Goal: Leave review/rating: Leave review/rating

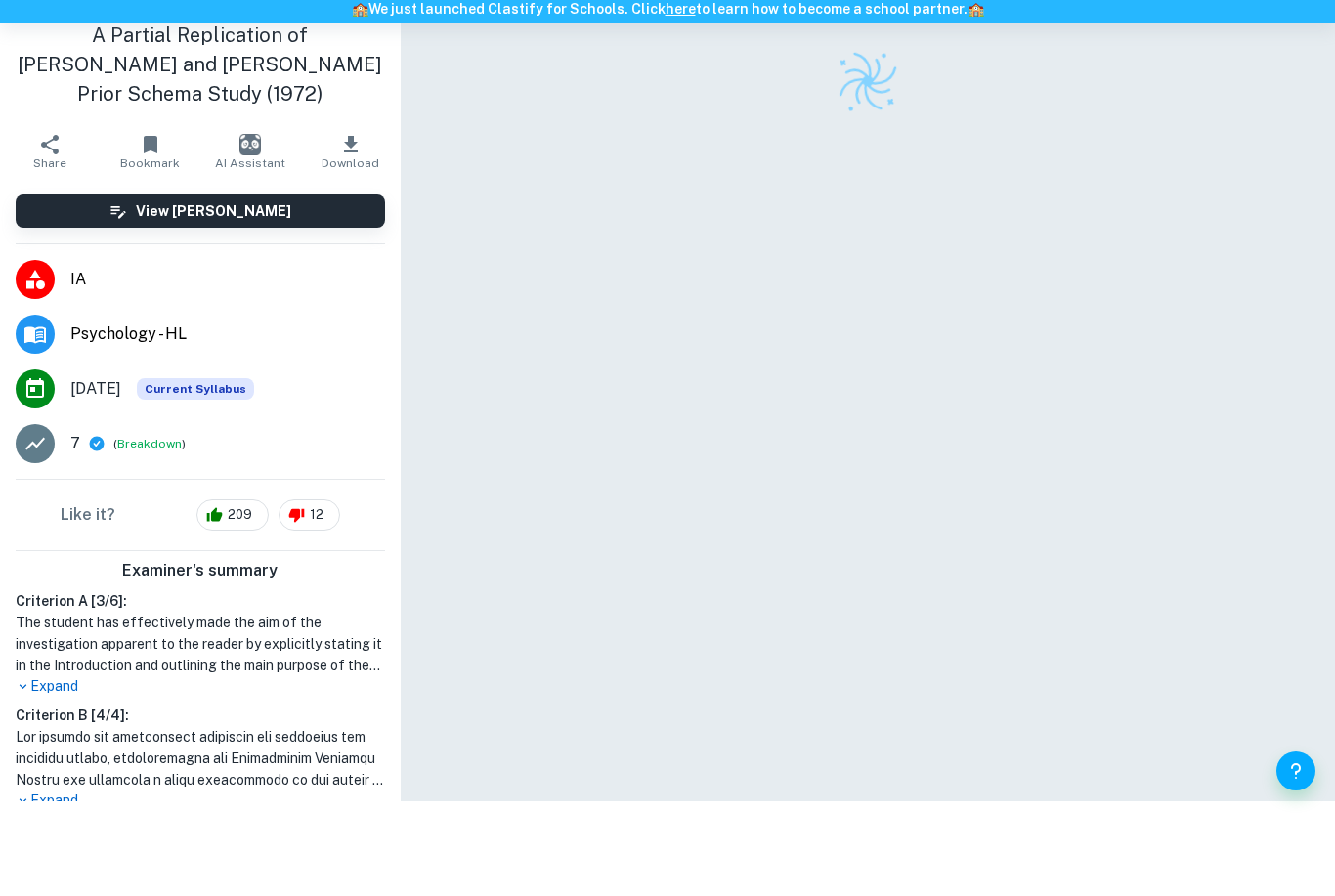
scroll to position [42, 0]
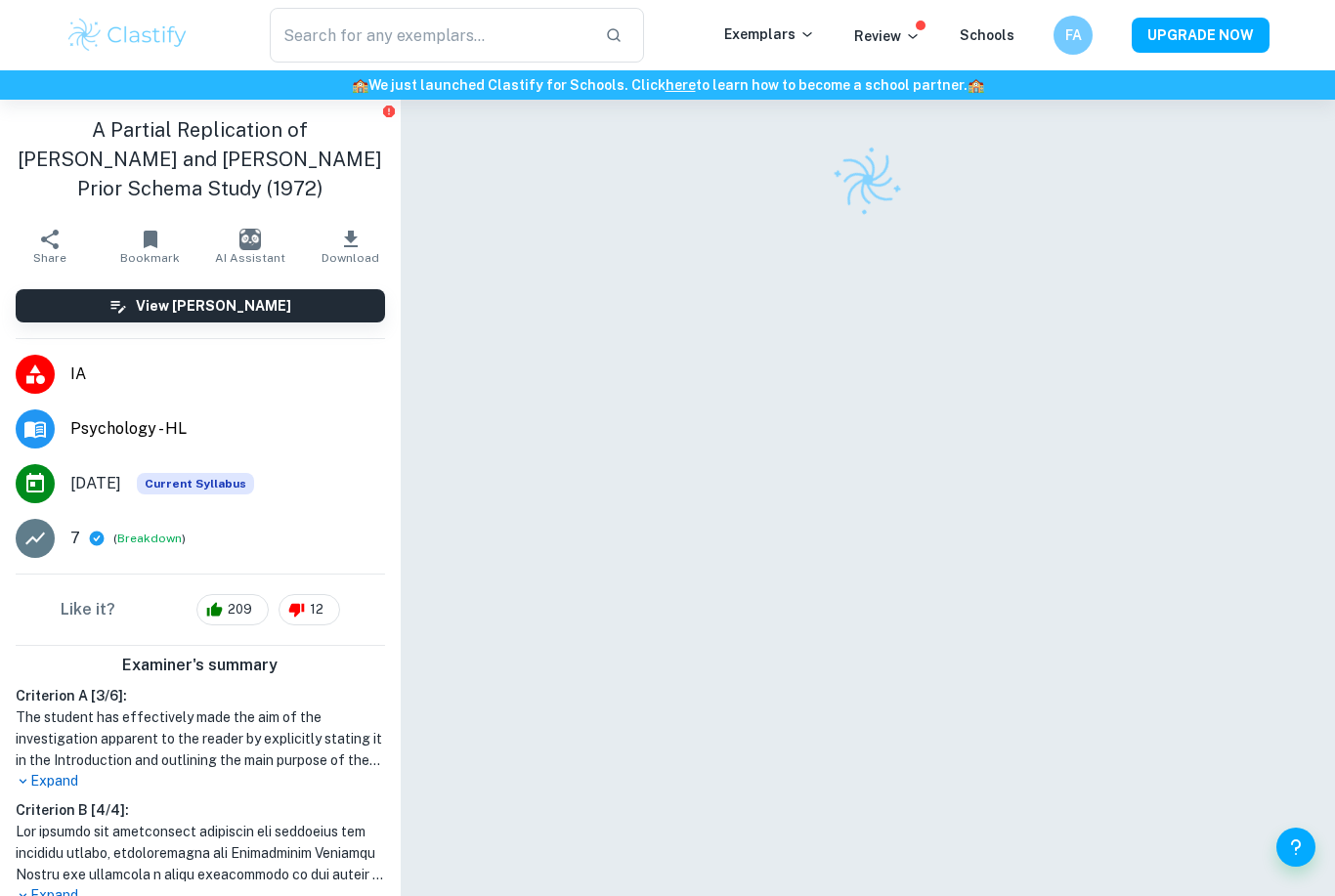
click at [26, 888] on icon at bounding box center [23, 895] width 15 height 15
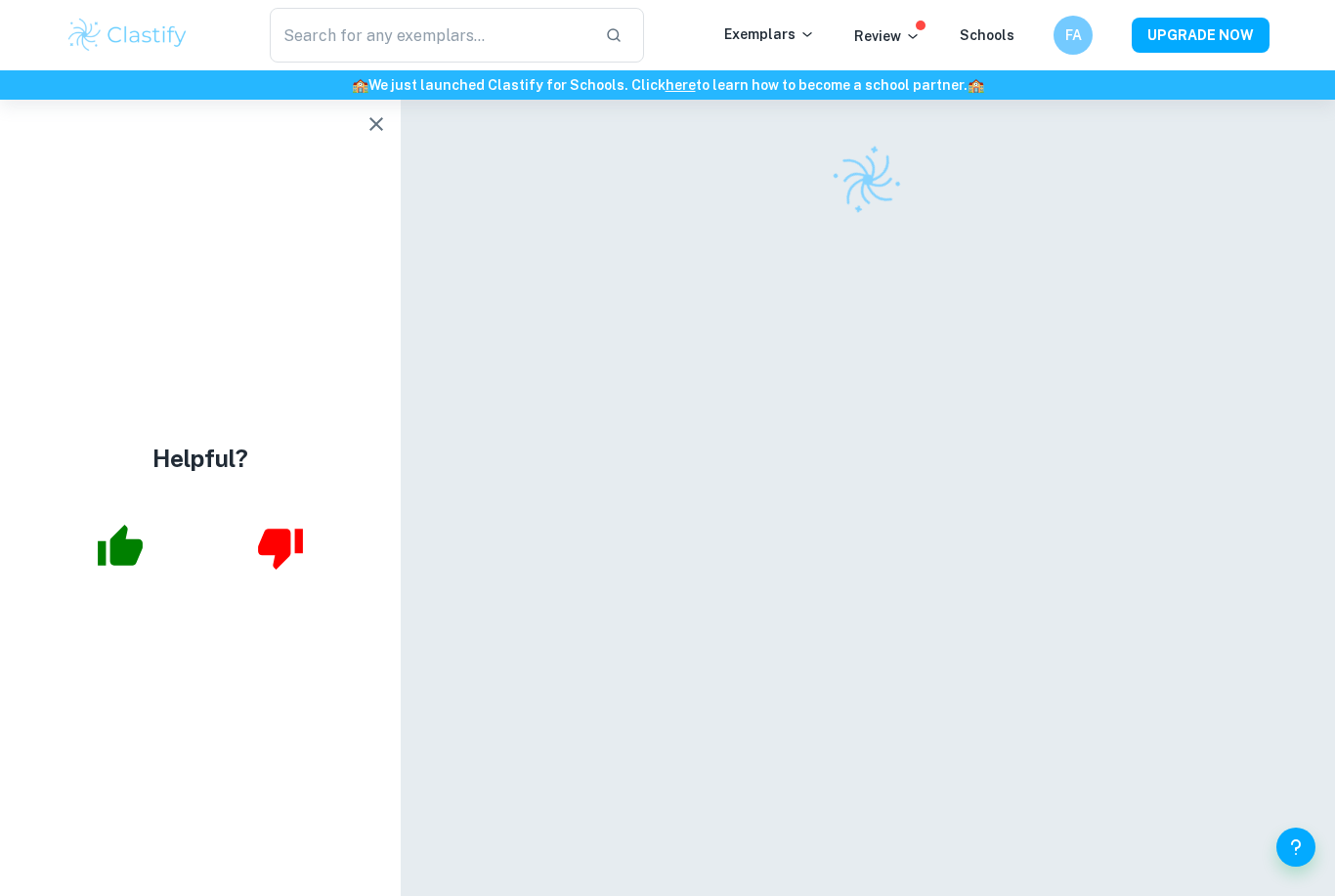
scroll to position [0, 0]
click at [370, 118] on icon "button" at bounding box center [376, 124] width 24 height 24
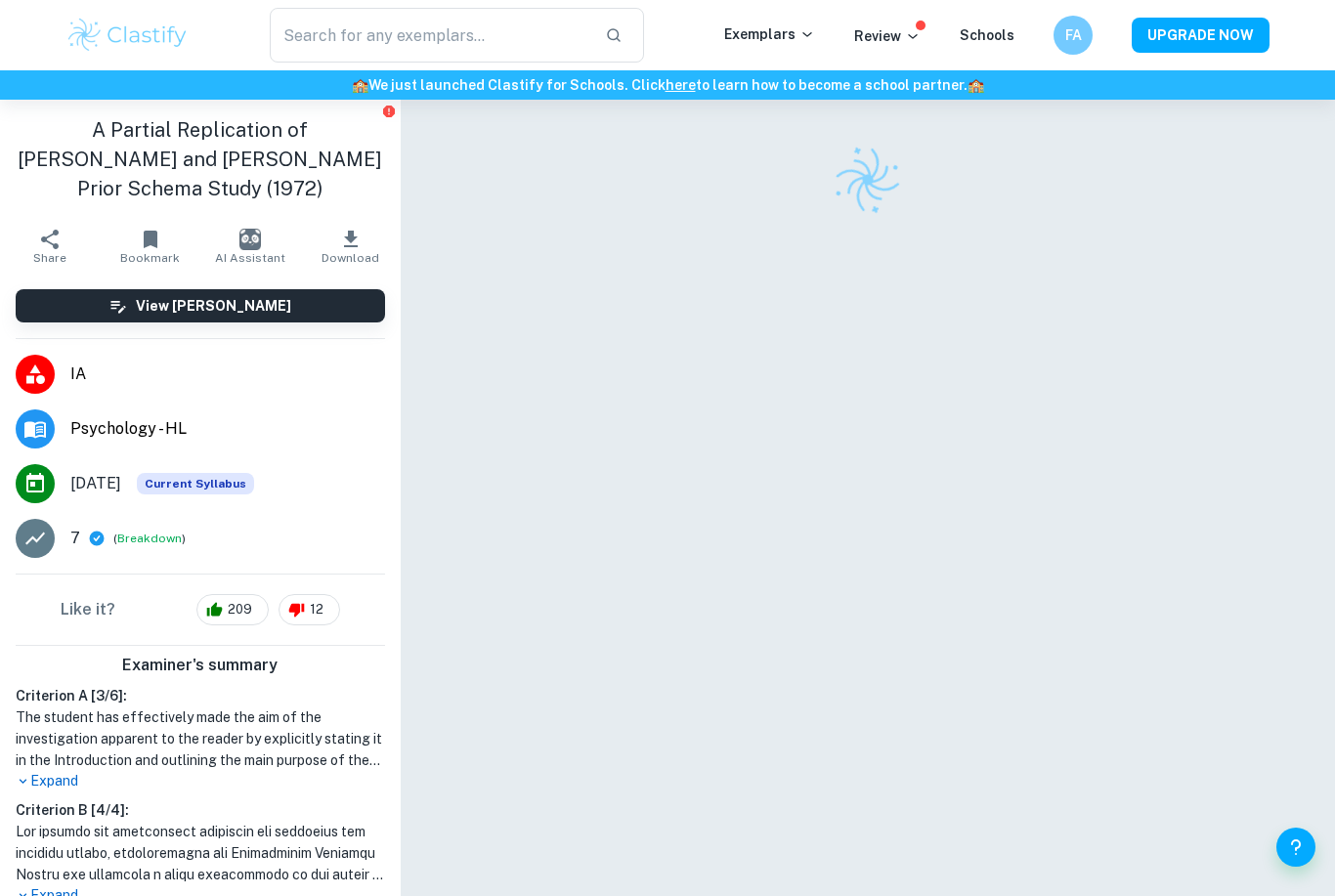
click at [53, 885] on p "Expand" at bounding box center [200, 895] width 369 height 21
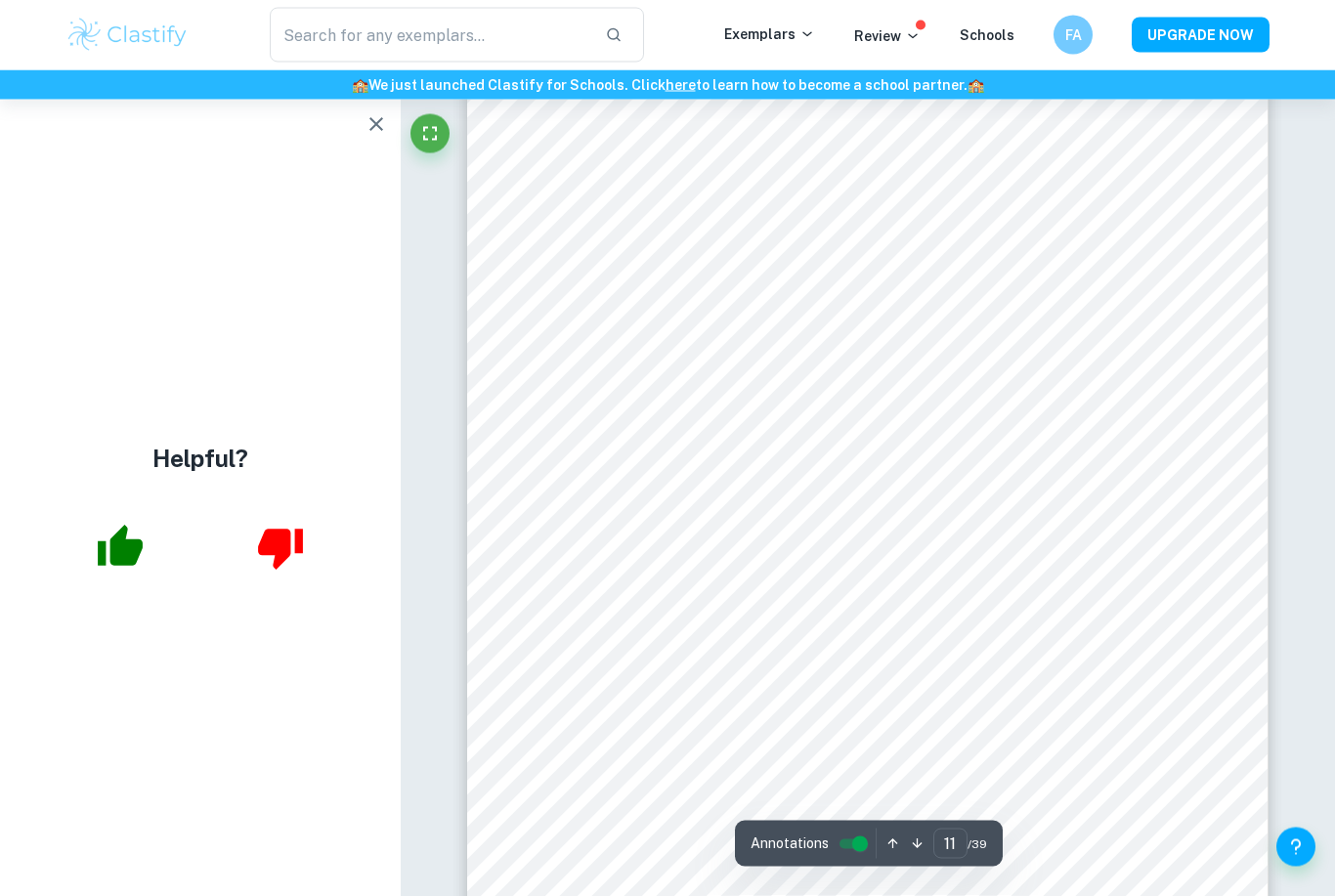
scroll to position [11859, 0]
type input "6"
